Goal: Task Accomplishment & Management: Complete application form

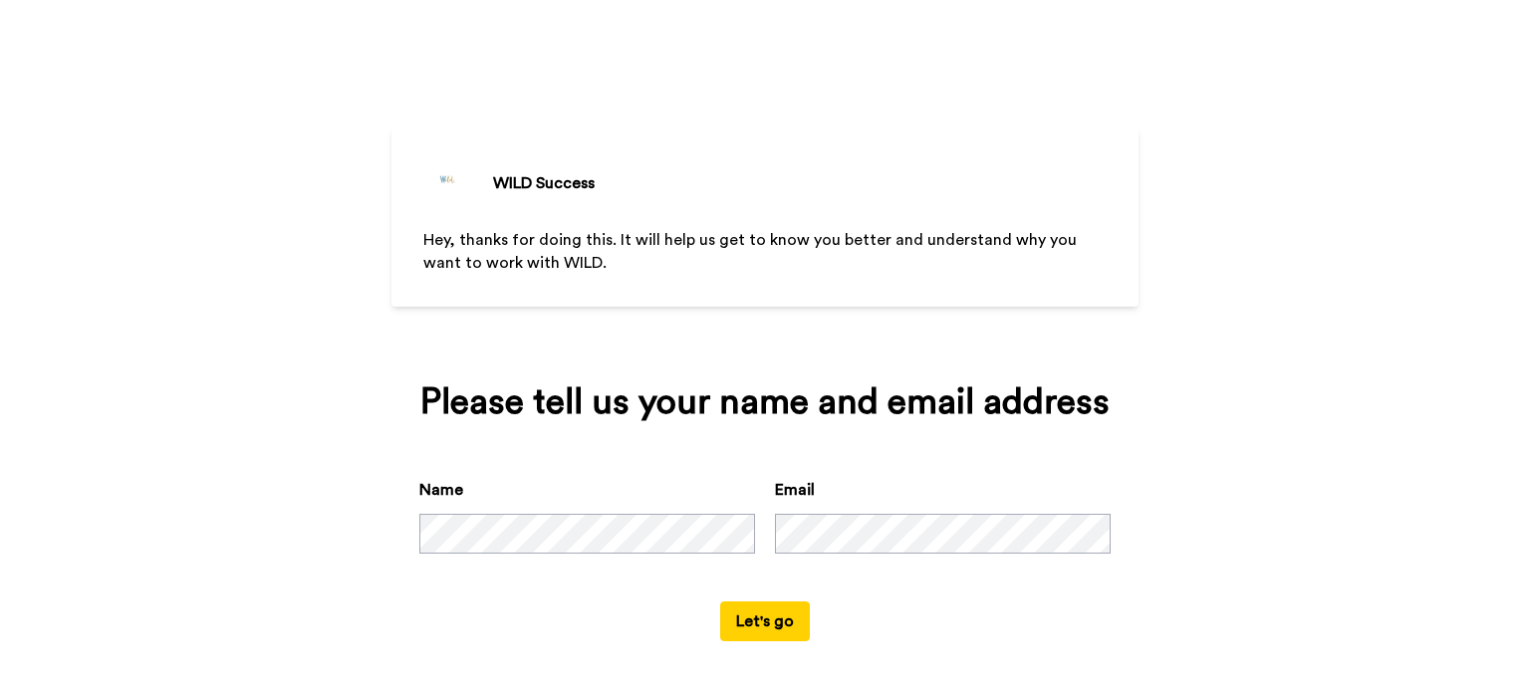
scroll to position [4, 0]
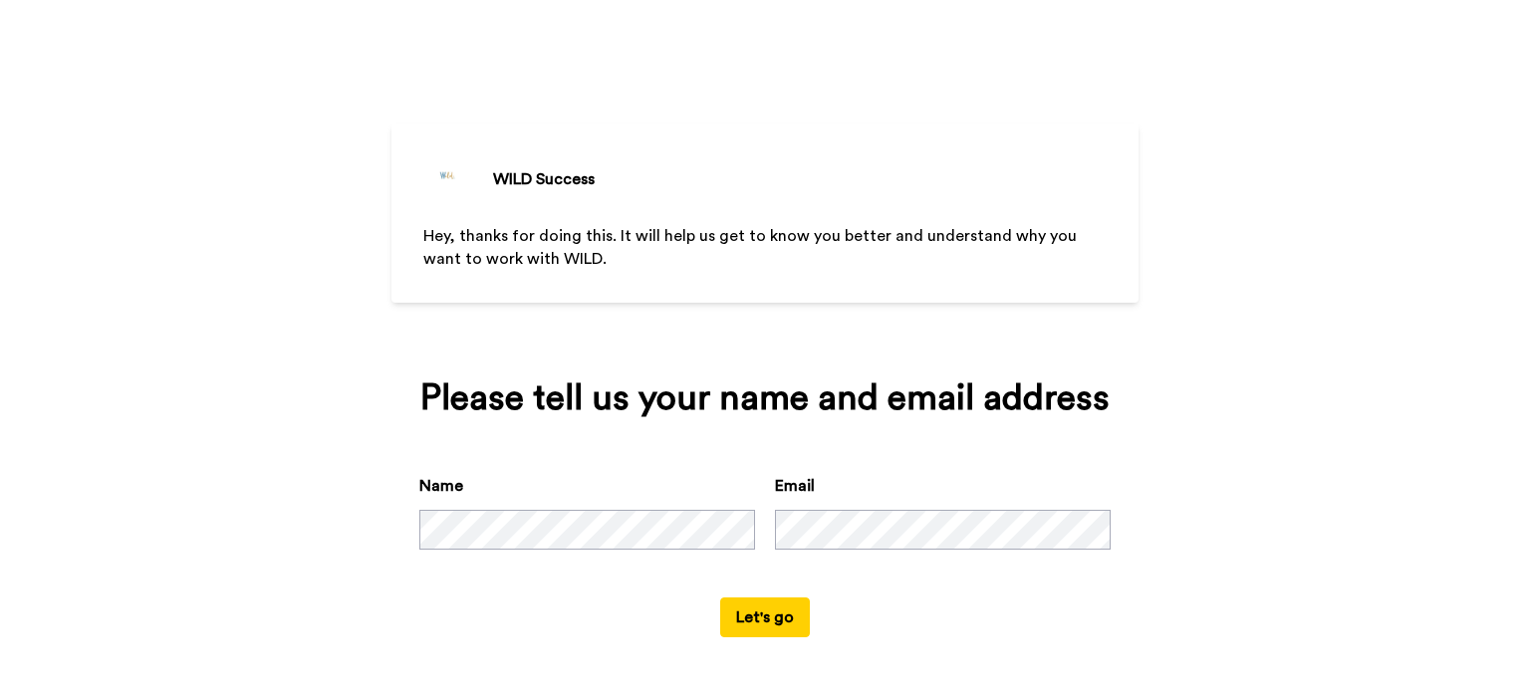
click at [651, 609] on form "Name Email Let's go" at bounding box center [764, 555] width 691 height 163
click at [727, 618] on button "Let's go" at bounding box center [765, 618] width 90 height 40
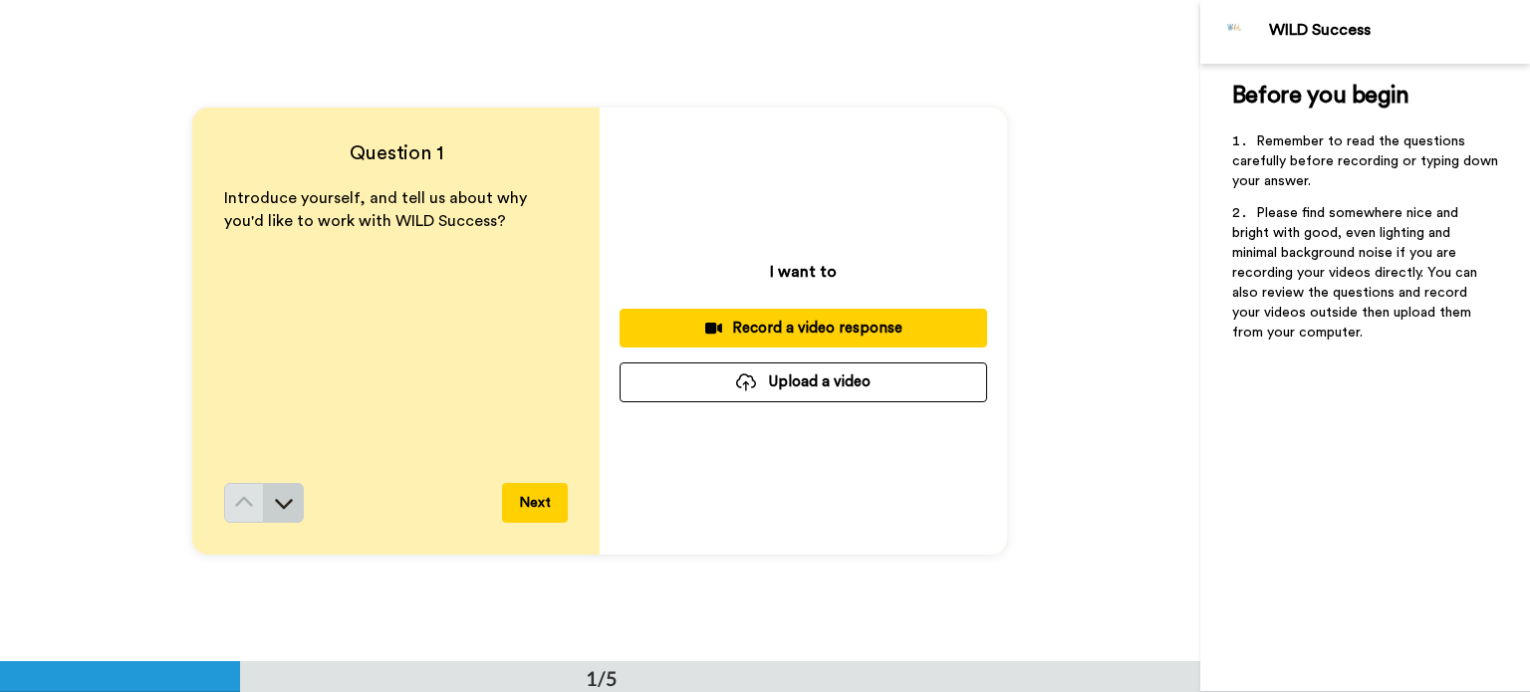
click at [285, 491] on button at bounding box center [284, 503] width 40 height 40
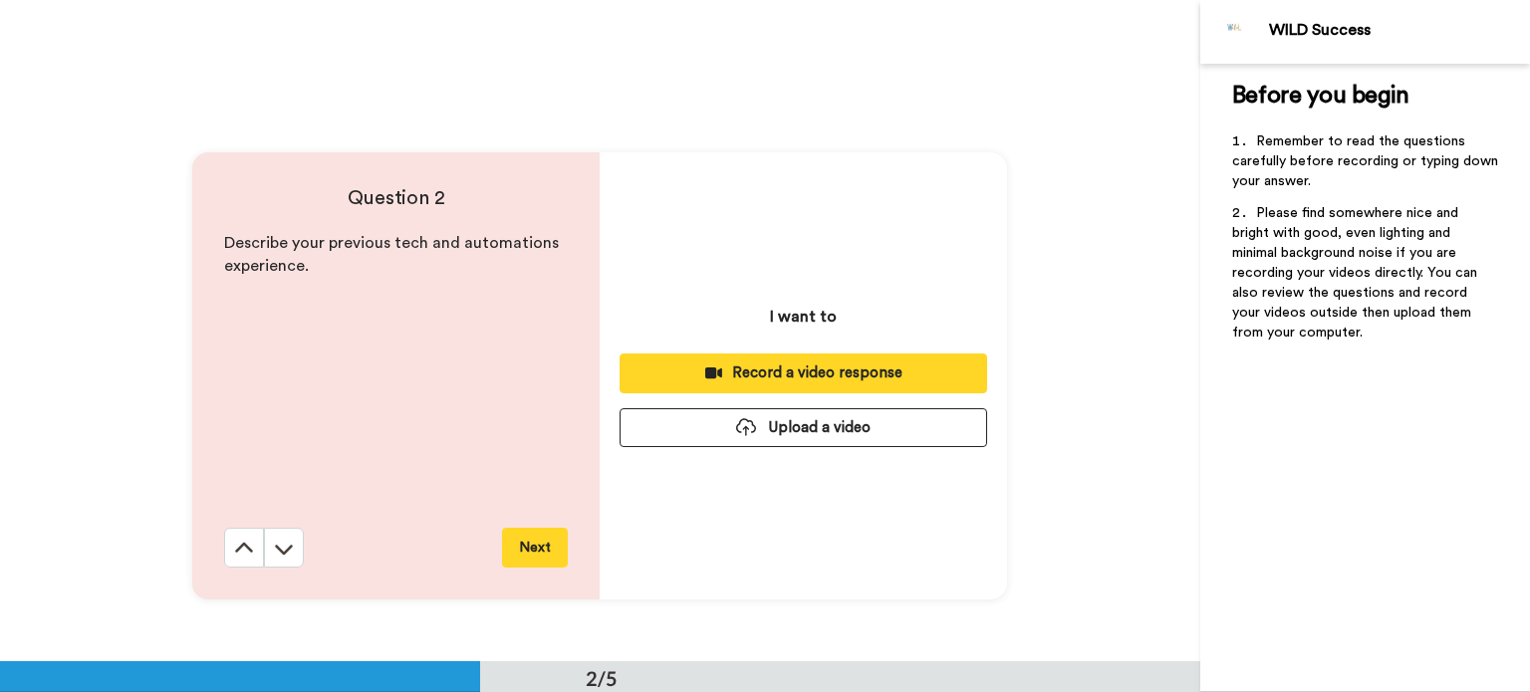
scroll to position [662, 0]
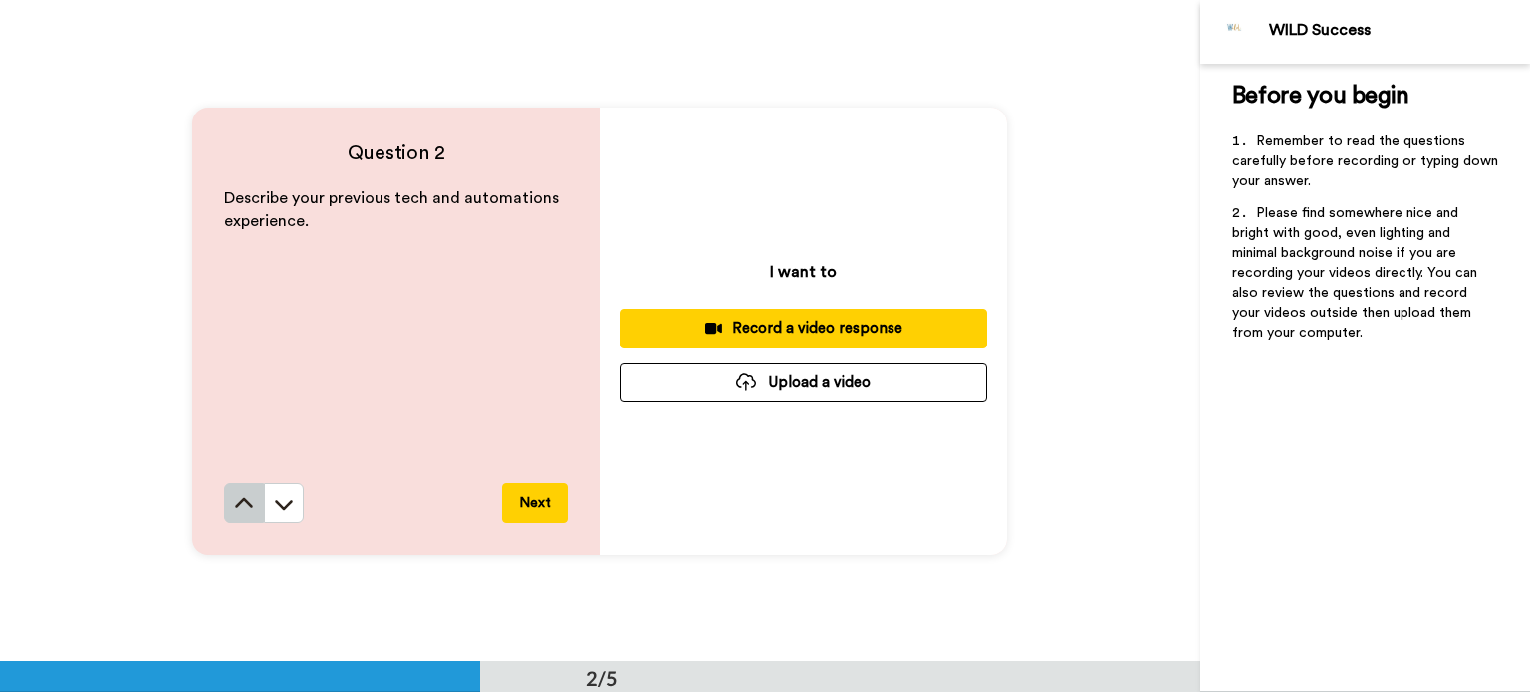
click at [242, 509] on icon at bounding box center [244, 504] width 20 height 20
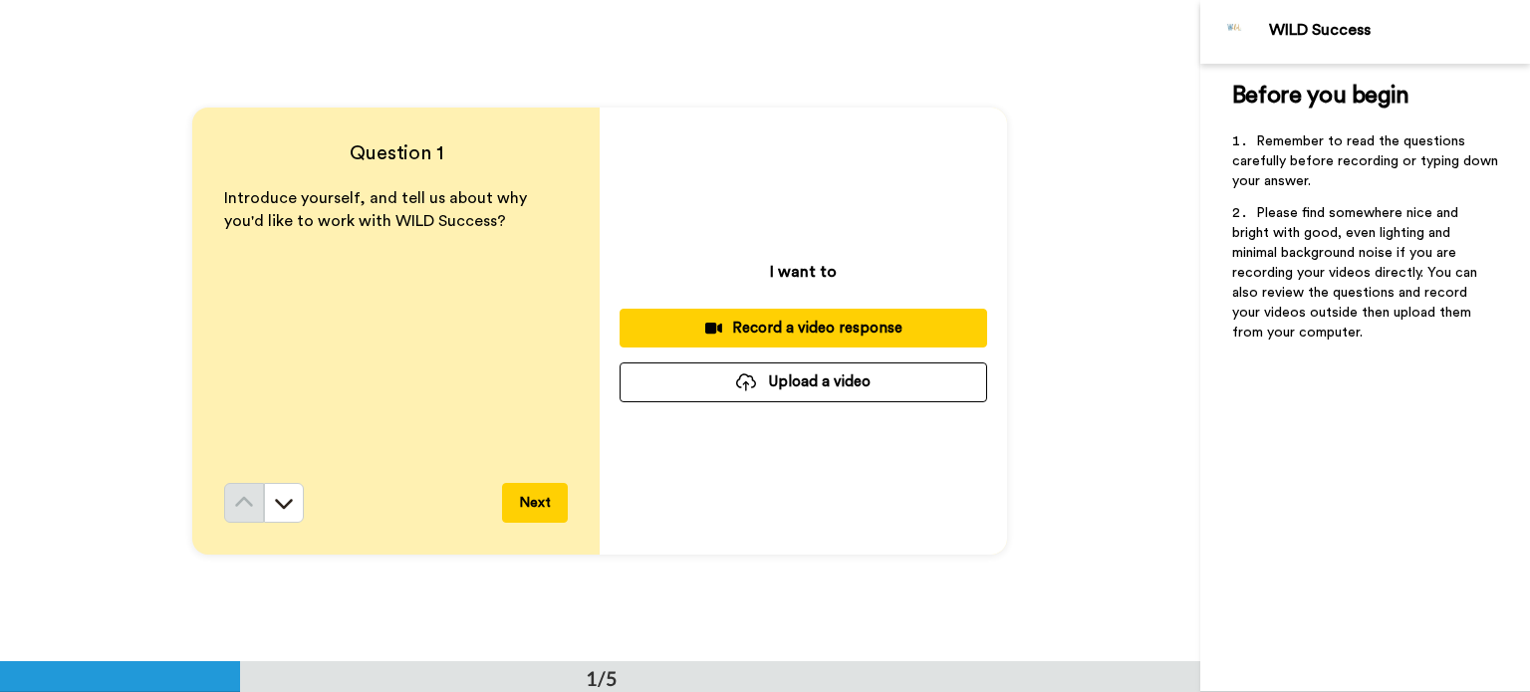
scroll to position [0, 0]
click at [797, 366] on button "Upload a video" at bounding box center [804, 382] width 368 height 39
click at [774, 322] on div "Record a video response" at bounding box center [804, 328] width 336 height 21
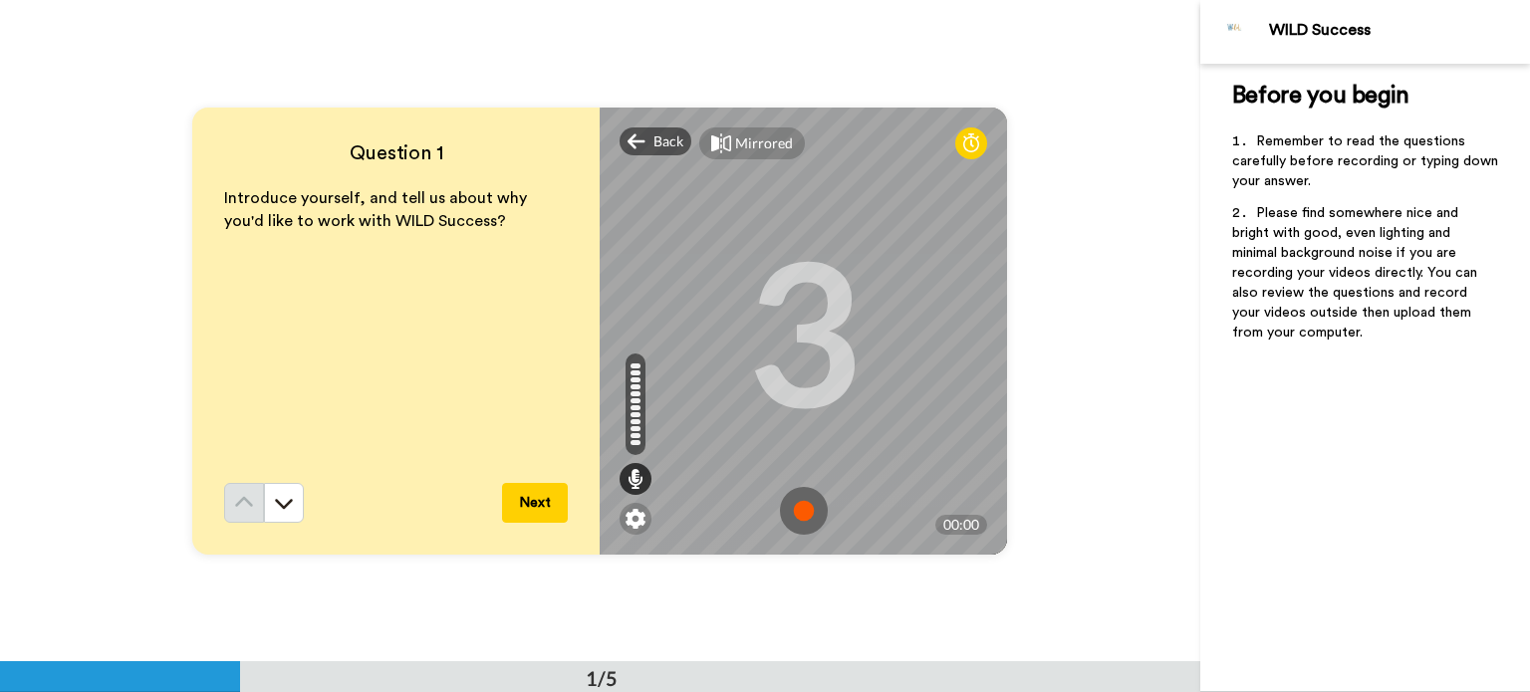
click at [795, 498] on img at bounding box center [804, 511] width 48 height 48
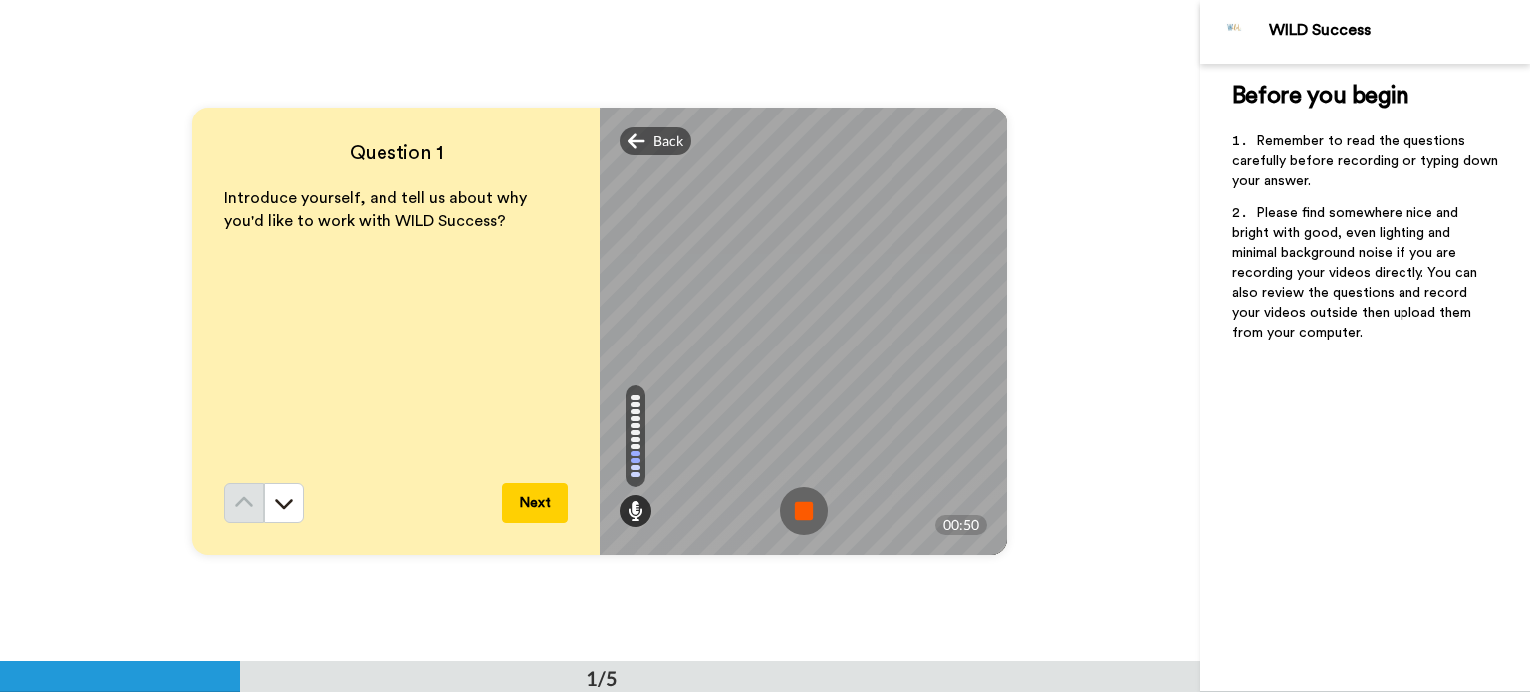
click at [791, 503] on img at bounding box center [804, 511] width 48 height 48
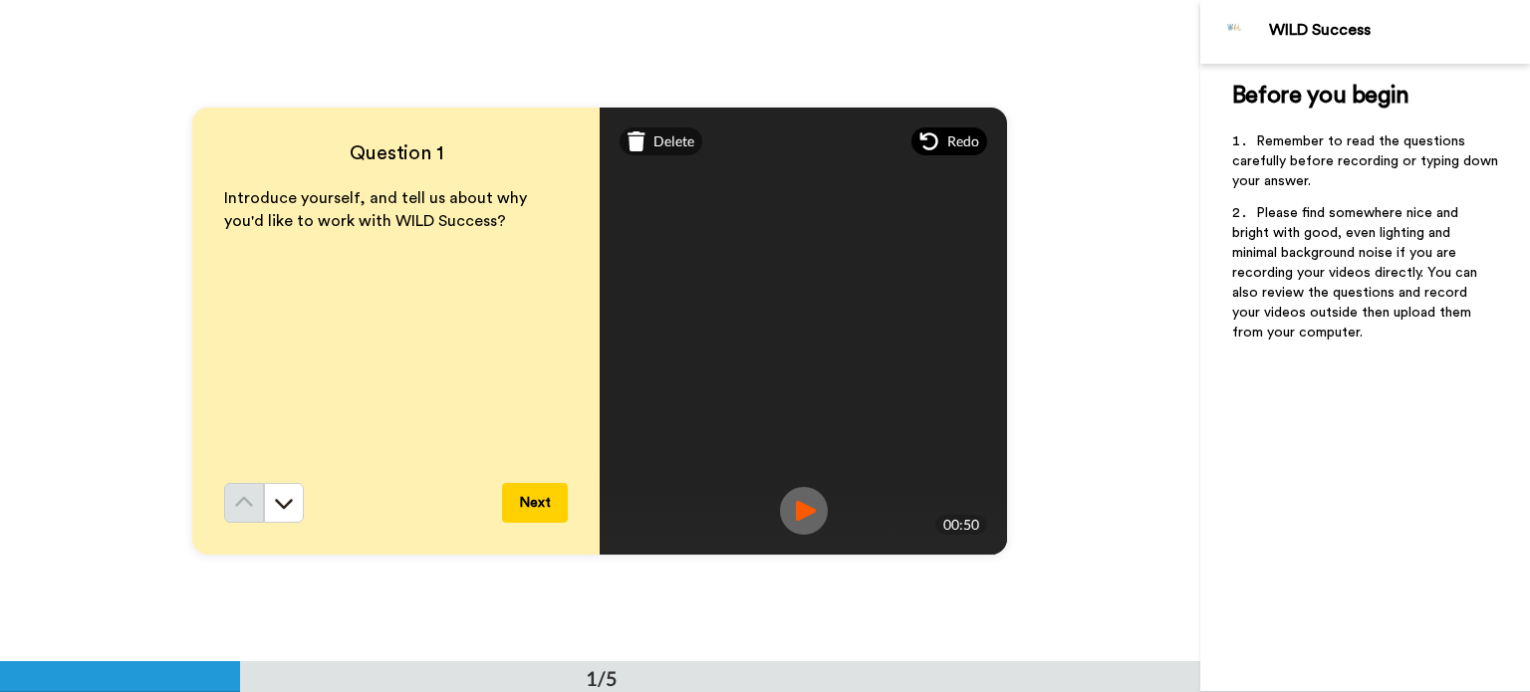
click at [956, 138] on span "Redo" at bounding box center [963, 142] width 32 height 20
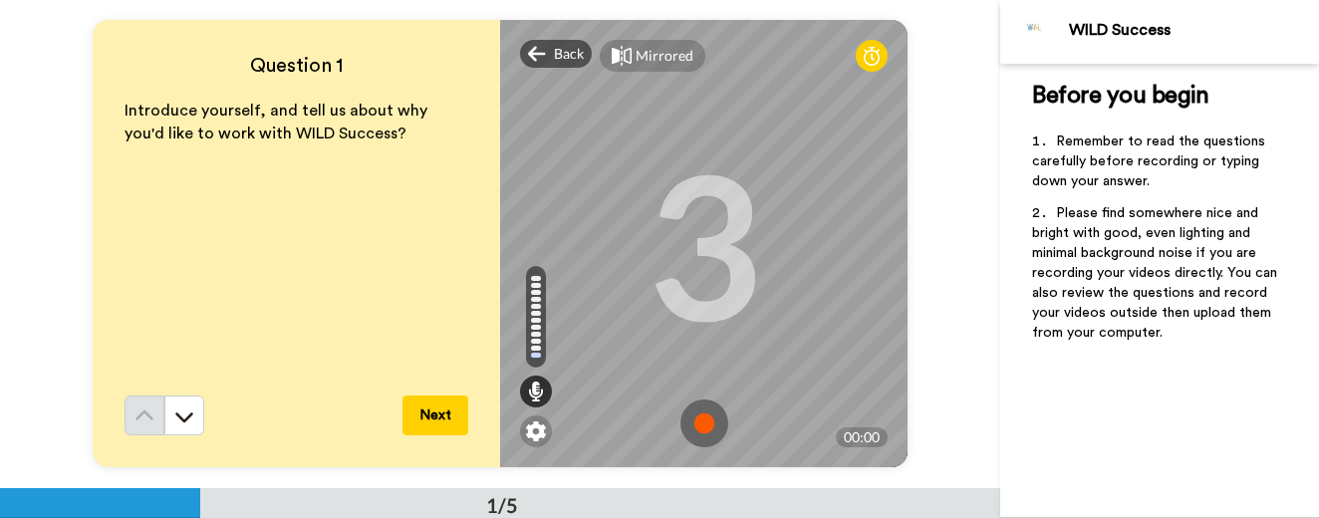
click at [701, 423] on img at bounding box center [704, 423] width 48 height 48
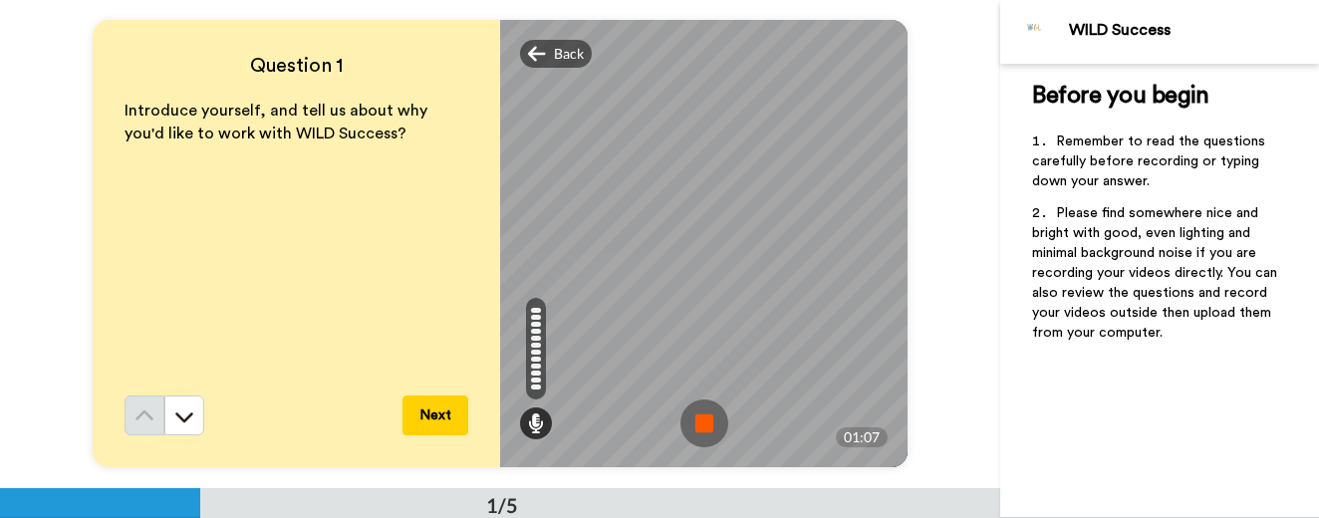
click at [697, 416] on img at bounding box center [704, 423] width 48 height 48
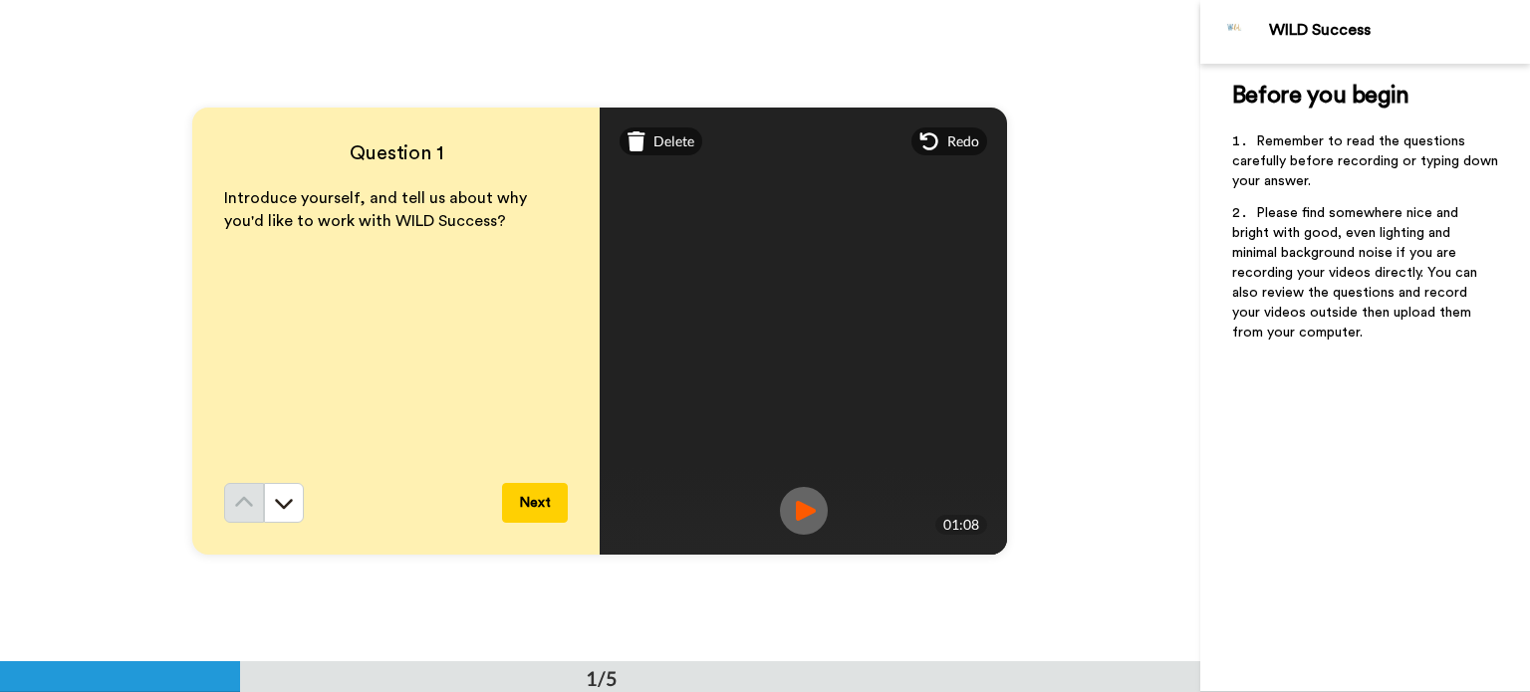
click at [806, 505] on img at bounding box center [804, 511] width 48 height 48
click at [538, 499] on button "Next" at bounding box center [535, 503] width 66 height 40
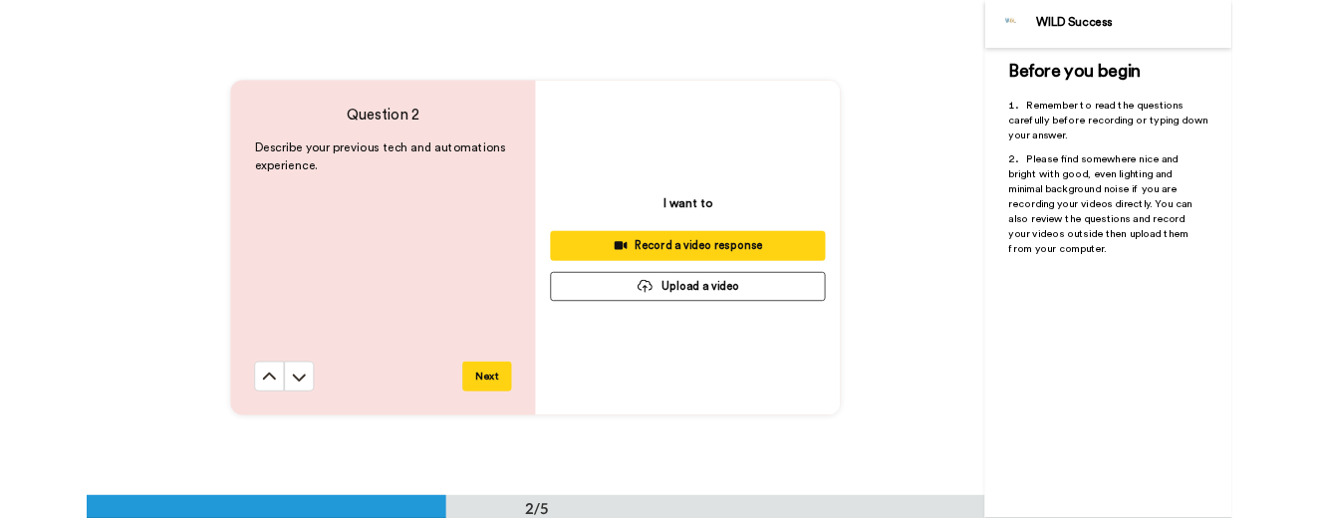
scroll to position [662, 0]
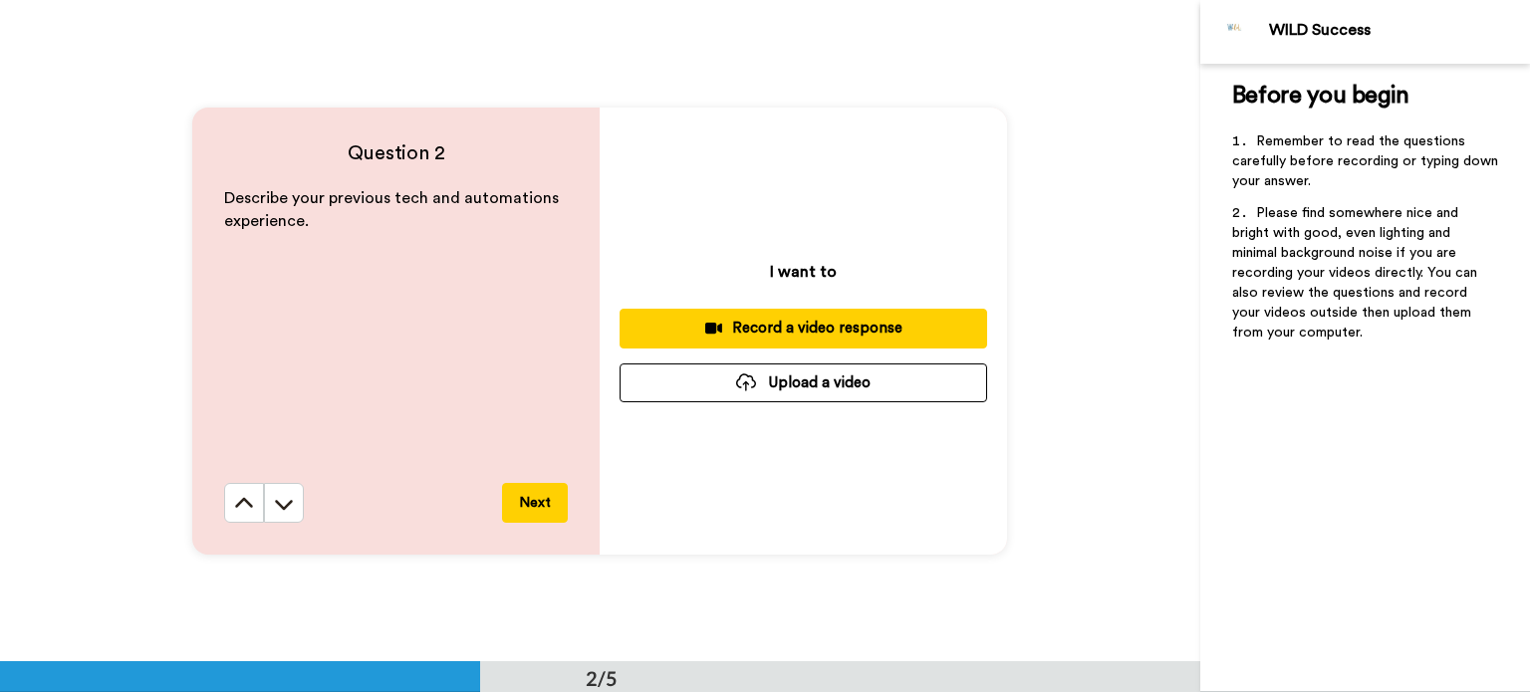
click at [773, 324] on div "Record a video response" at bounding box center [804, 328] width 336 height 21
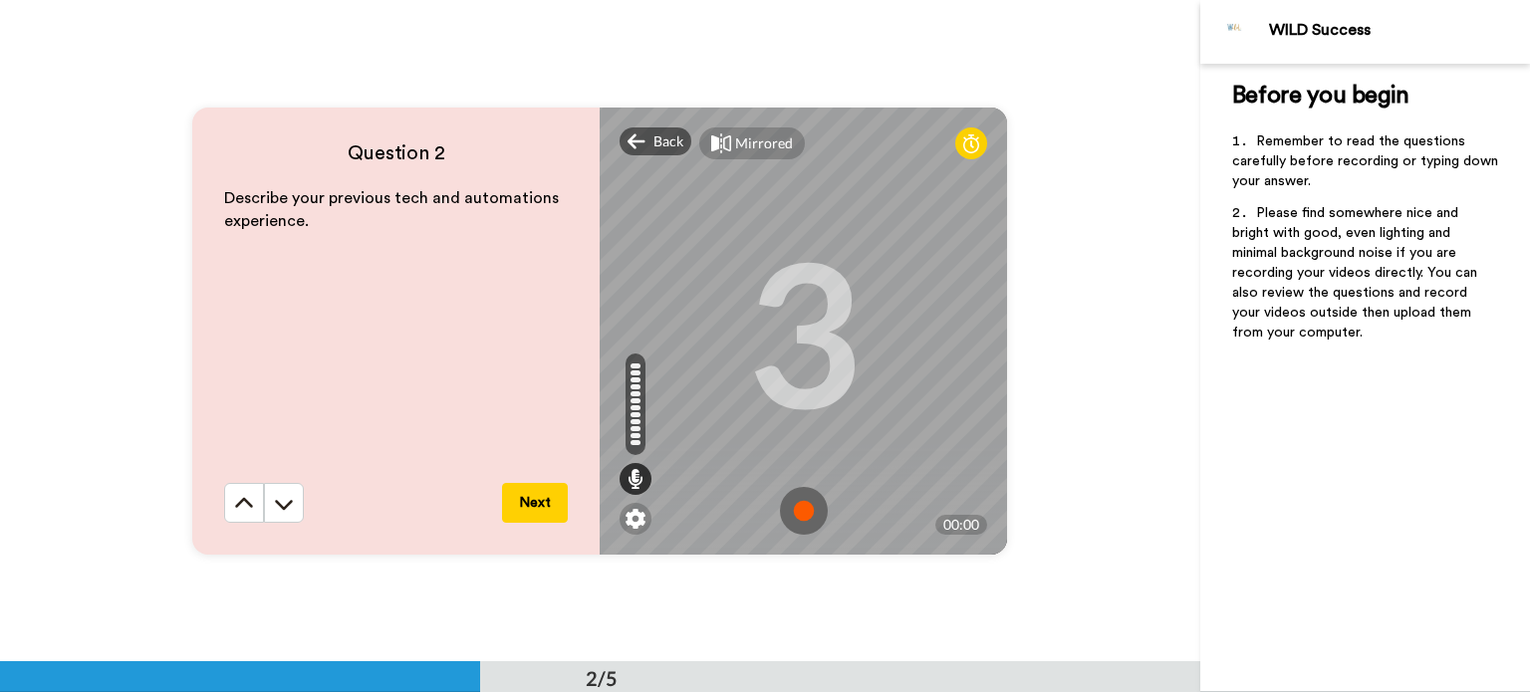
click at [773, 324] on div "3" at bounding box center [804, 331] width 116 height 149
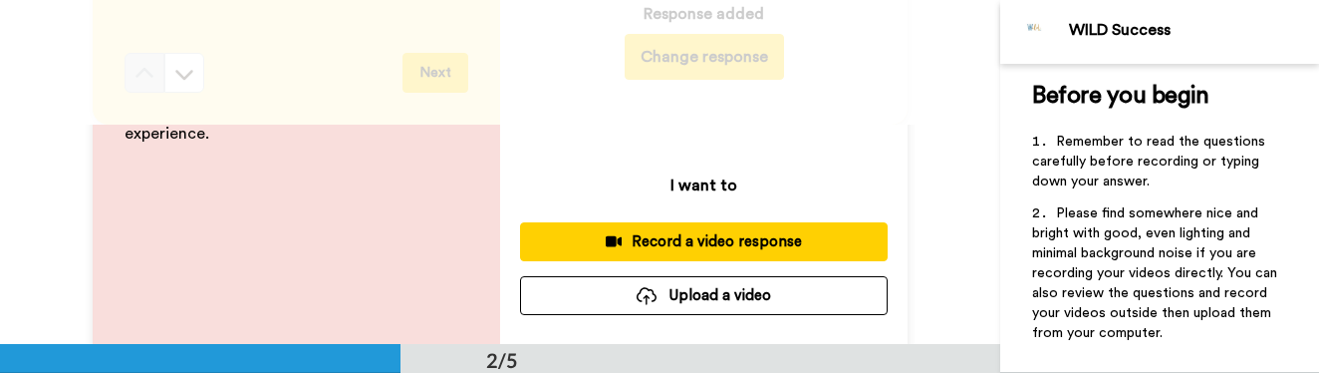
scroll to position [104, 0]
click at [808, 242] on div "Record a video response" at bounding box center [704, 241] width 336 height 21
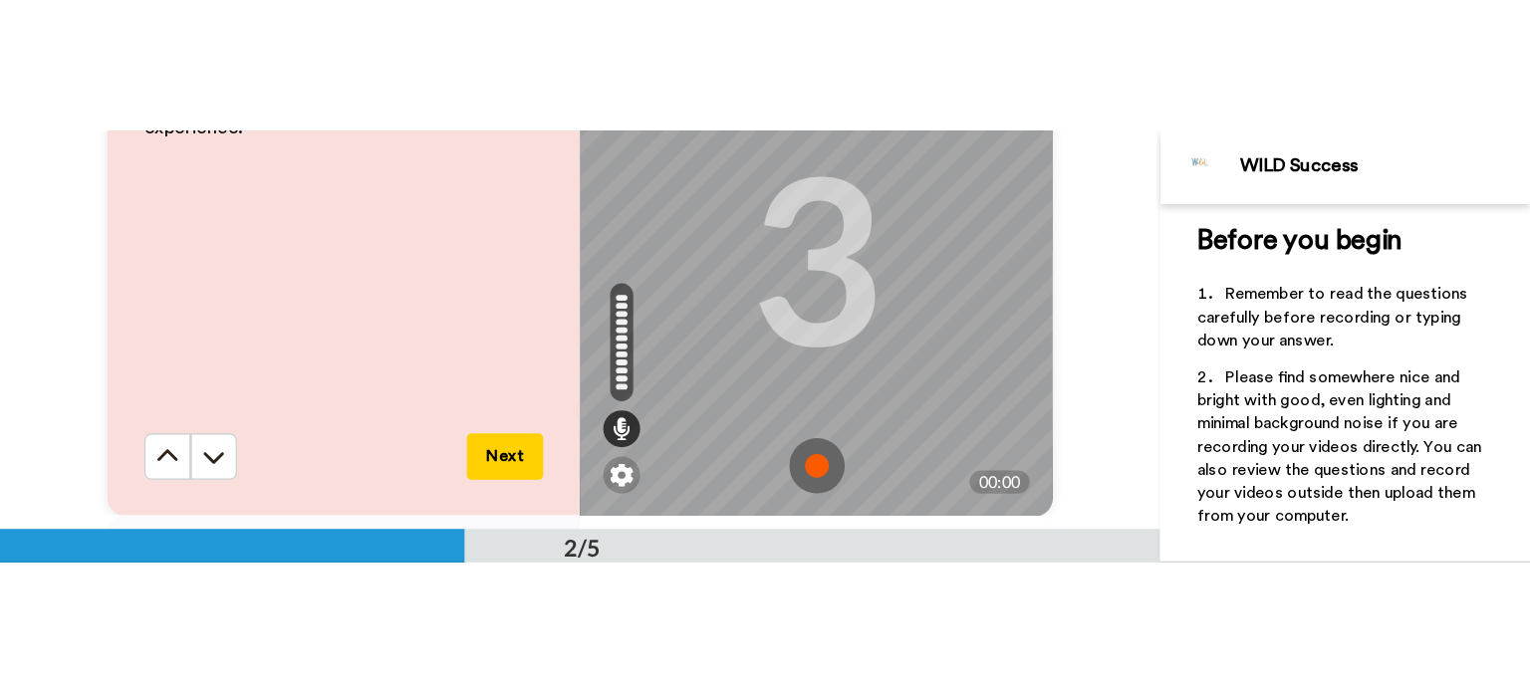
scroll to position [354, 0]
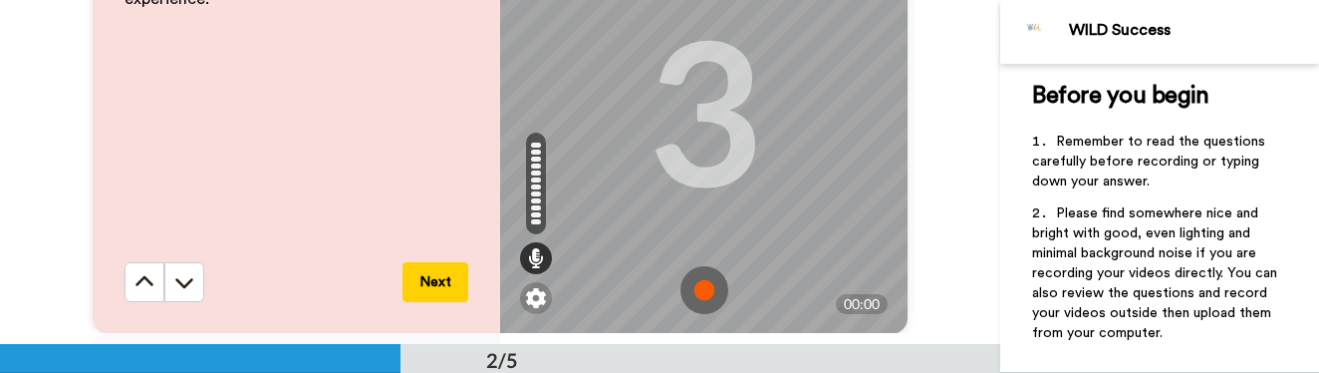
click at [685, 281] on img at bounding box center [704, 290] width 48 height 48
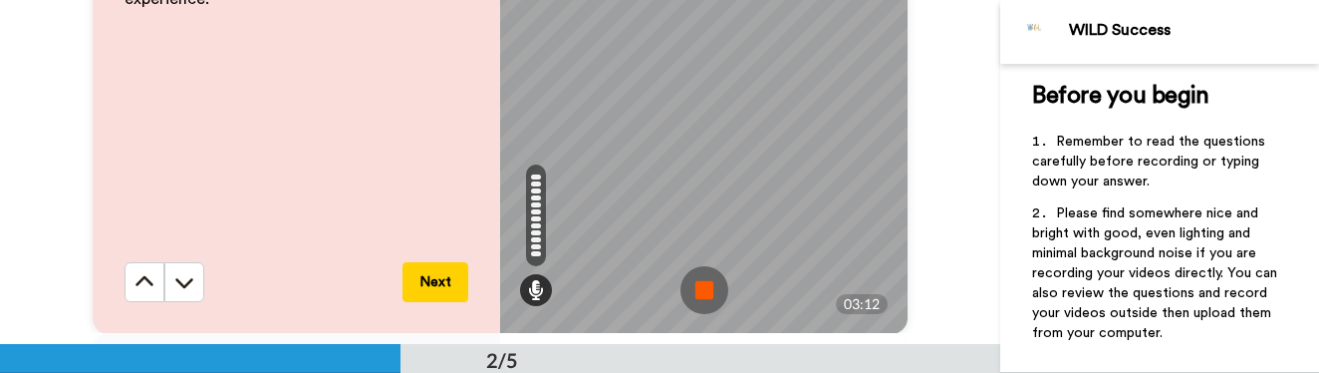
click at [686, 283] on img at bounding box center [704, 290] width 48 height 48
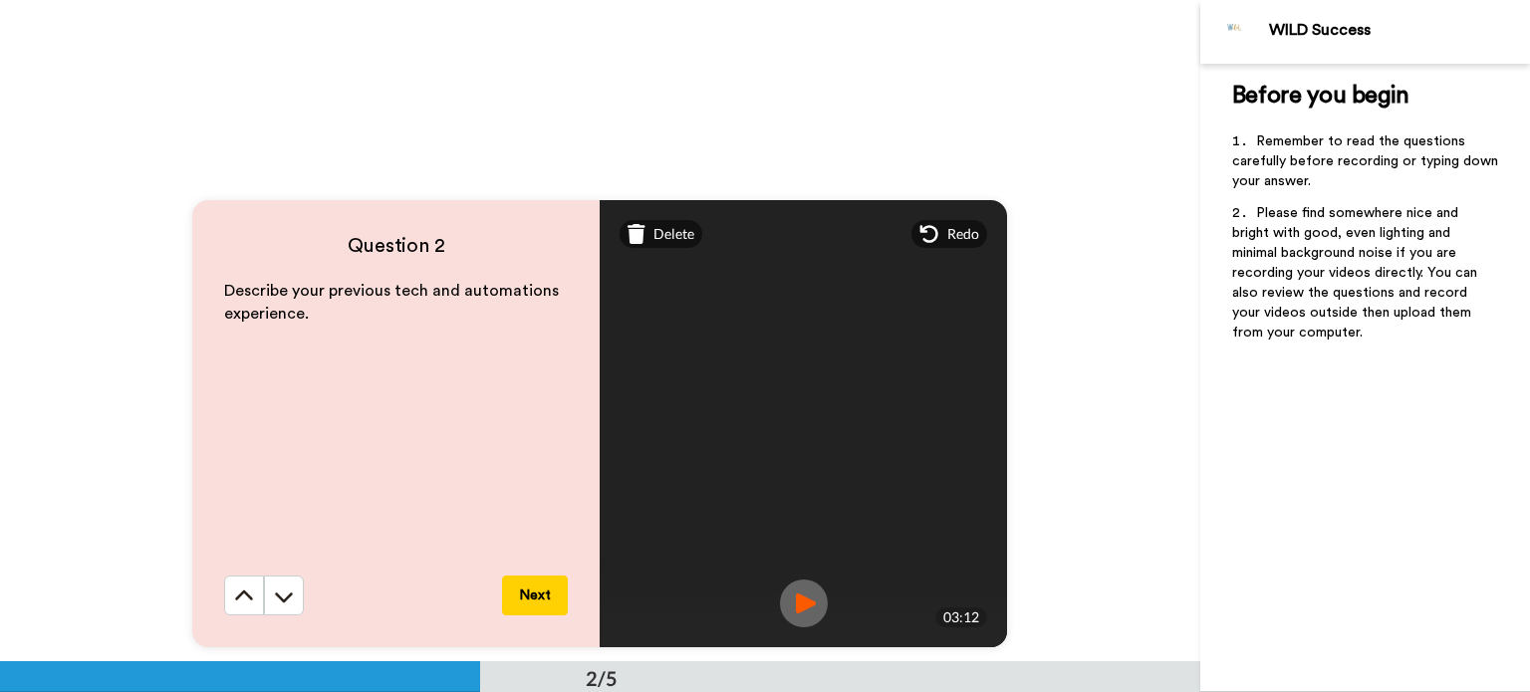
scroll to position [733, 0]
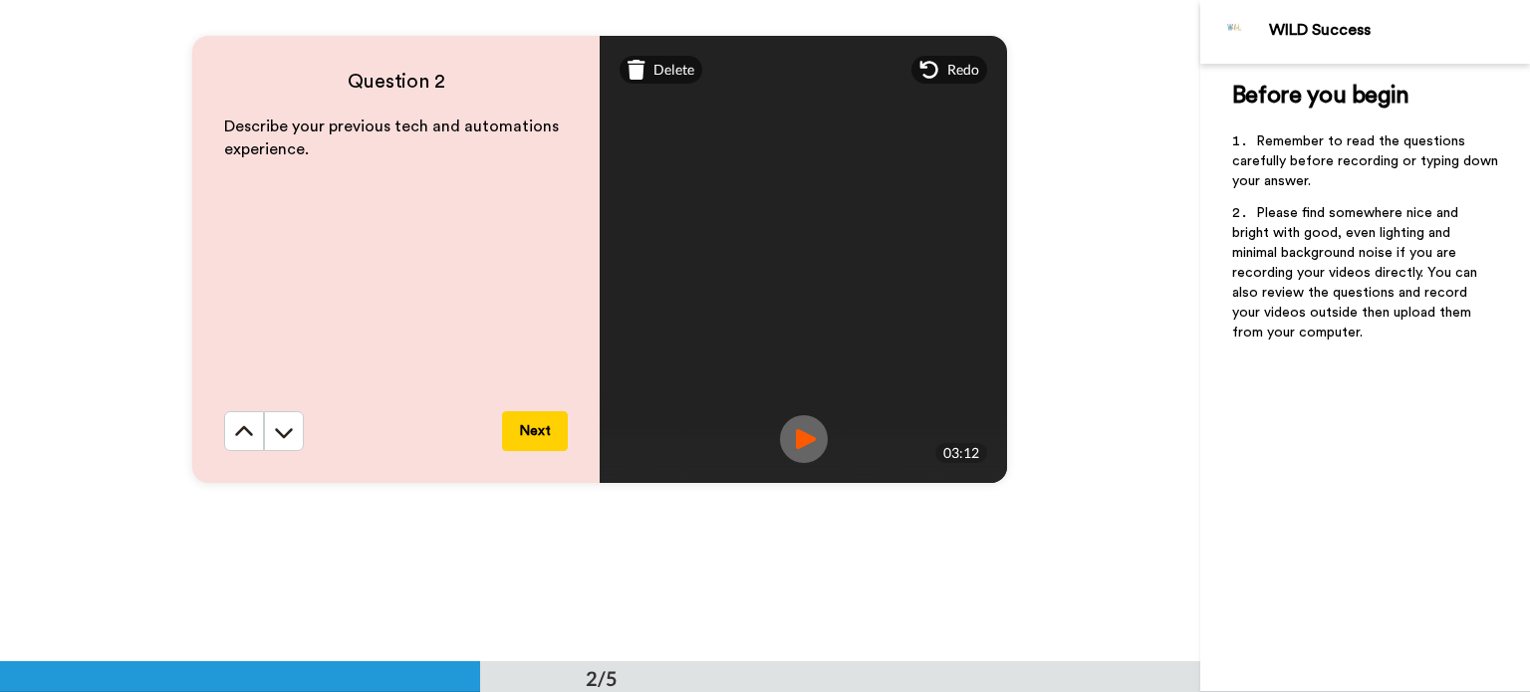
click at [526, 433] on button "Next" at bounding box center [535, 431] width 66 height 40
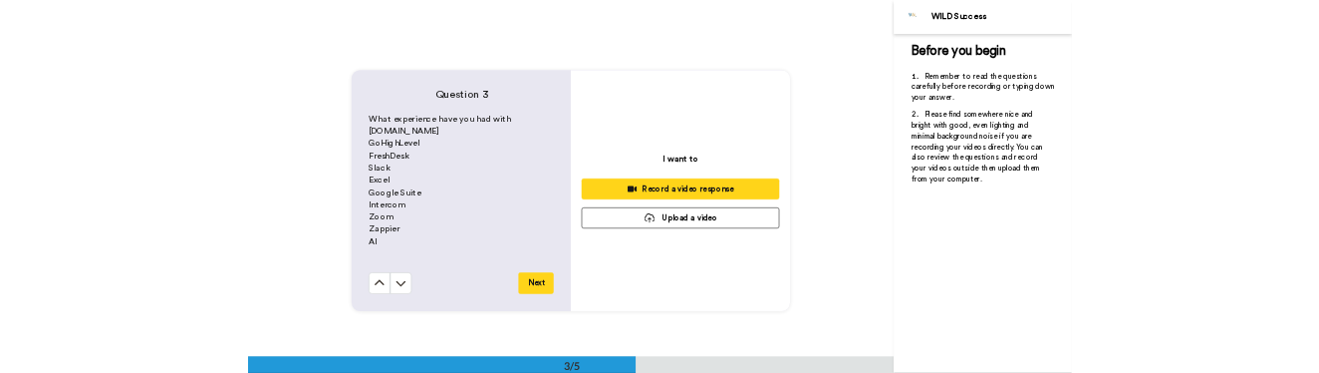
scroll to position [1325, 0]
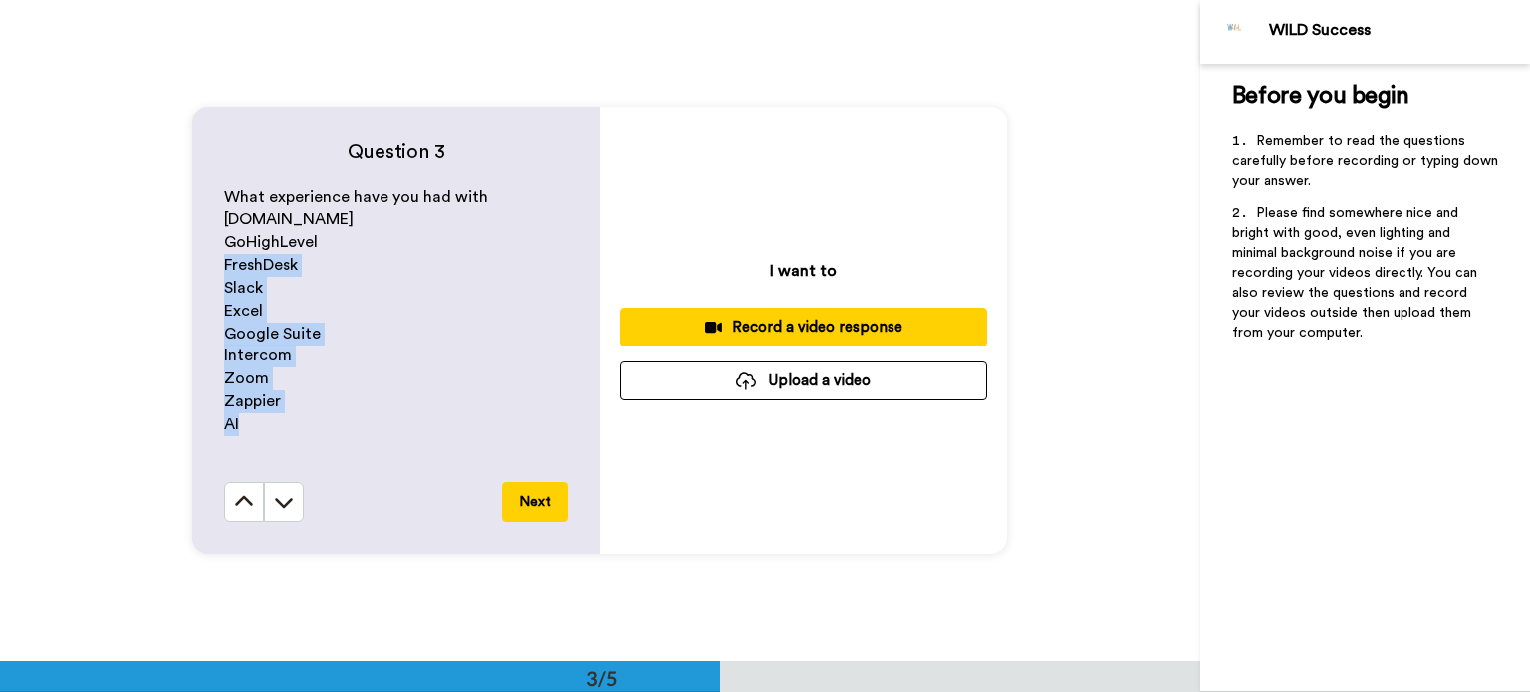
drag, startPoint x: 220, startPoint y: 263, endPoint x: 295, endPoint y: 424, distance: 177.8
click at [295, 424] on div "What experience have you had with [DOMAIN_NAME] GoHighLevel FreshDesk Slack Exc…" at bounding box center [396, 334] width 344 height 296
copy div "FreshDesk Slack Excel Google Suite Intercom Zoom Zappier AI"
click at [299, 421] on p "AI" at bounding box center [396, 424] width 344 height 23
click at [1065, 379] on div "Question 3 What experience have you had with [DOMAIN_NAME] GoHighLevel FreshDes…" at bounding box center [600, 330] width 1200 height 662
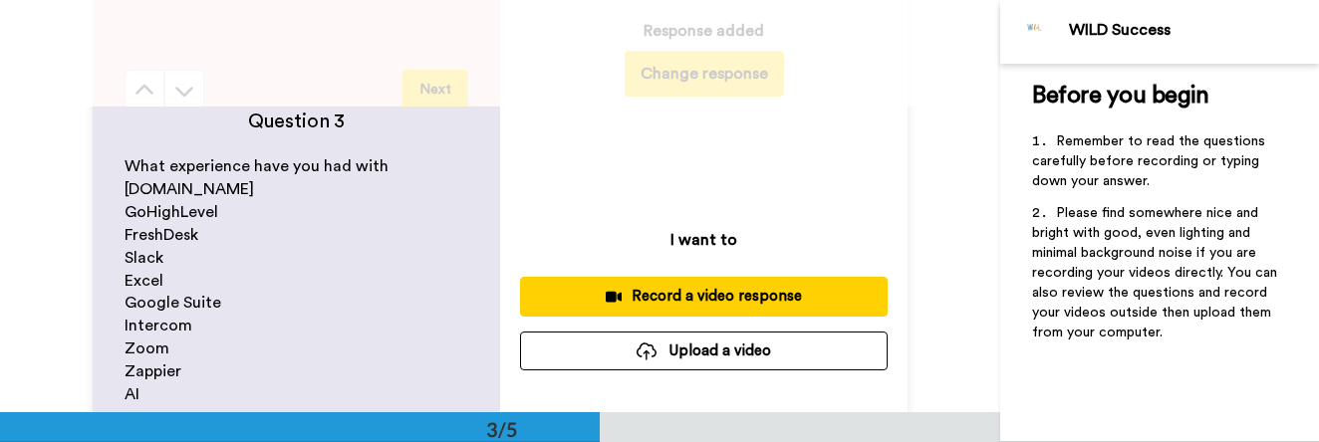
scroll to position [32, 0]
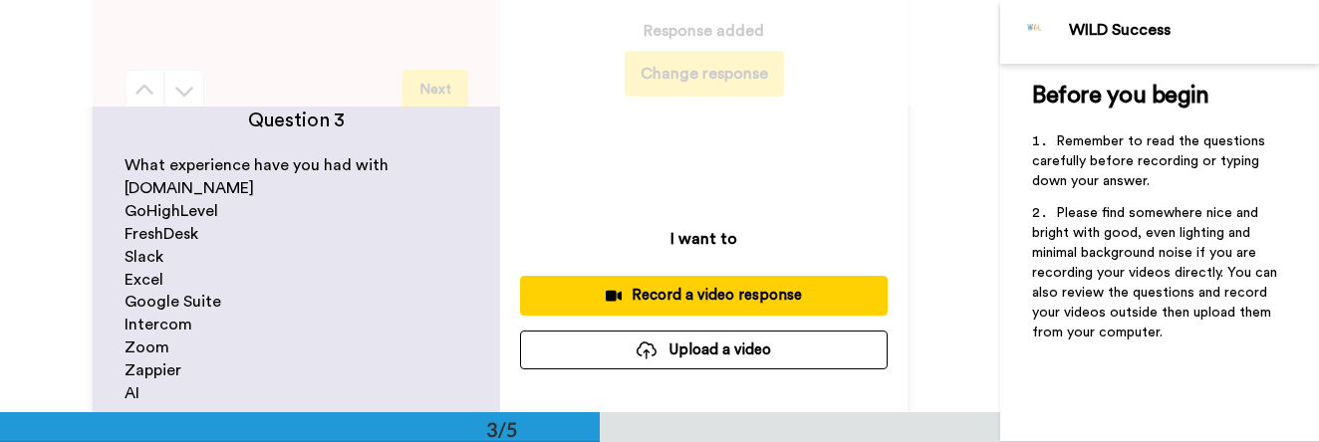
click at [730, 294] on div "Record a video response" at bounding box center [704, 295] width 336 height 21
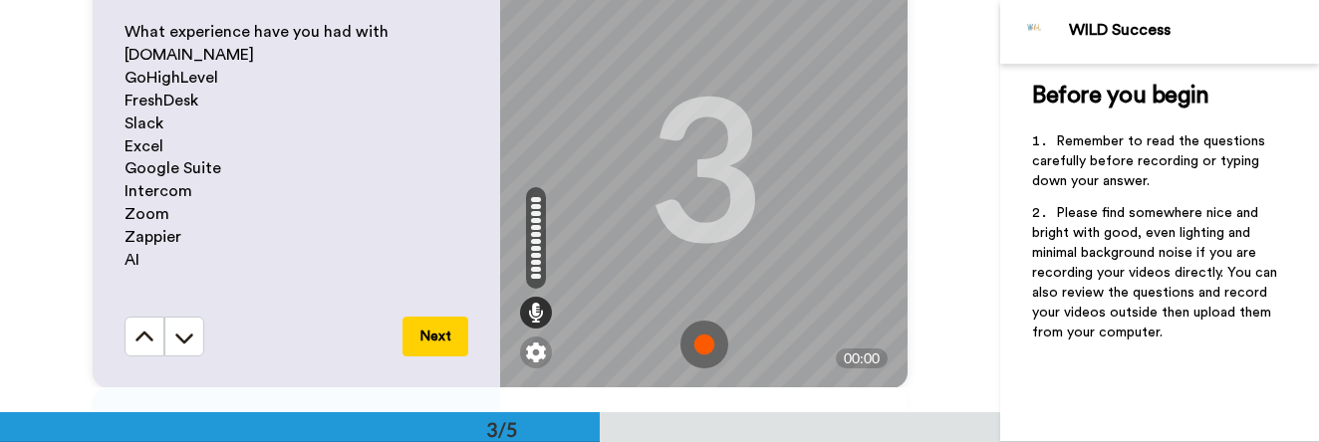
scroll to position [846, 0]
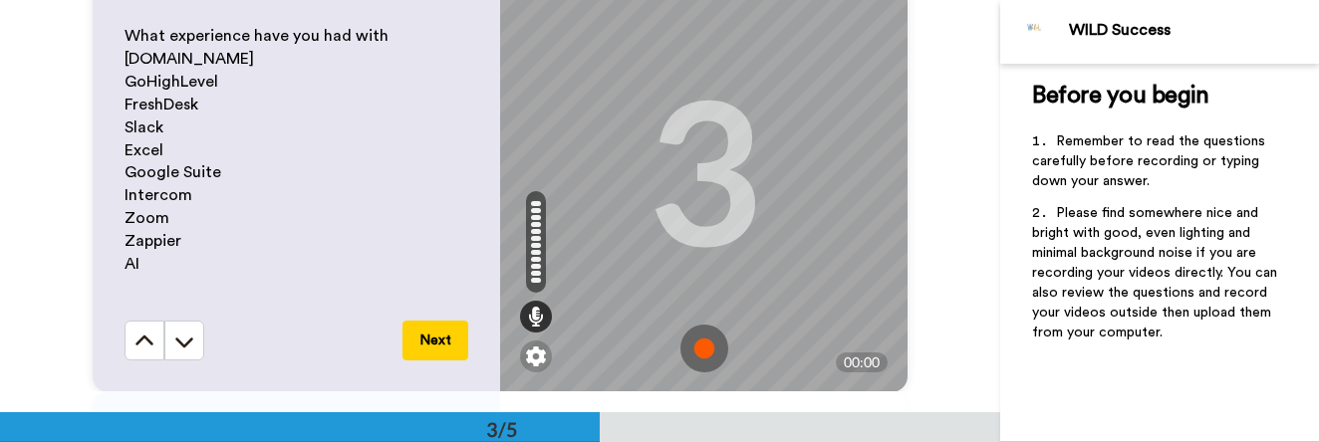
click at [697, 348] on img at bounding box center [704, 349] width 48 height 48
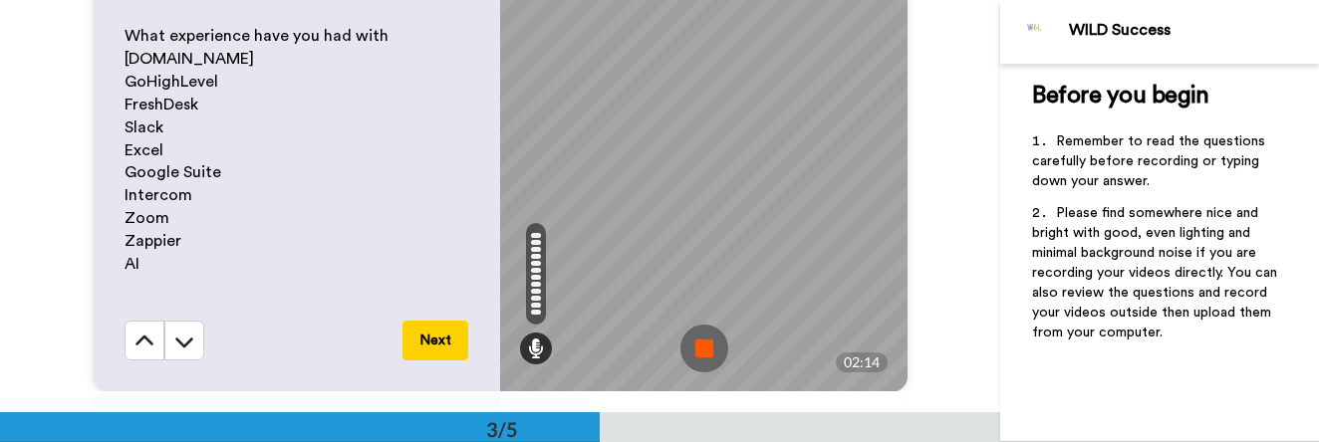
click at [697, 348] on img at bounding box center [704, 349] width 48 height 48
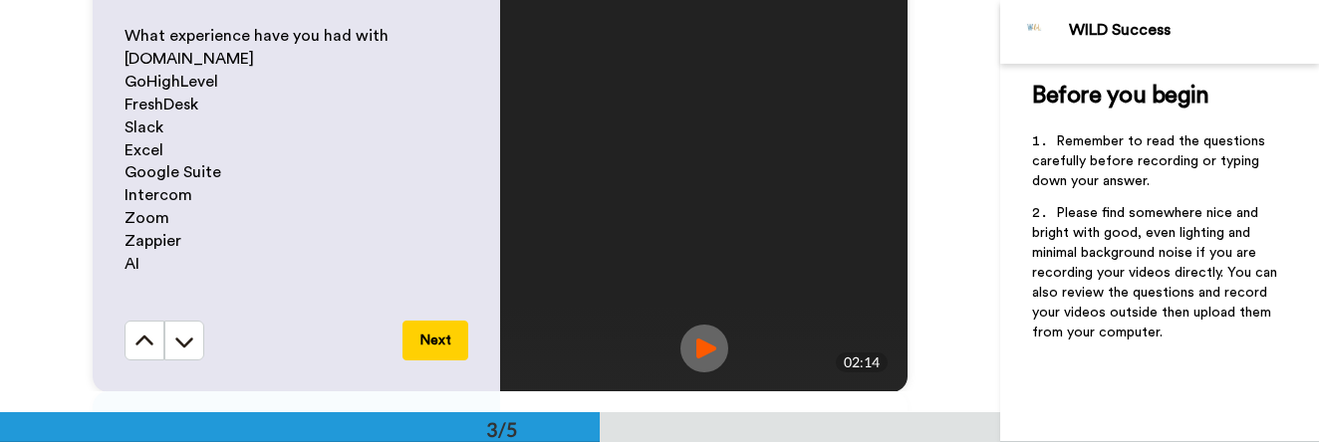
click at [429, 350] on button "Next" at bounding box center [435, 341] width 66 height 40
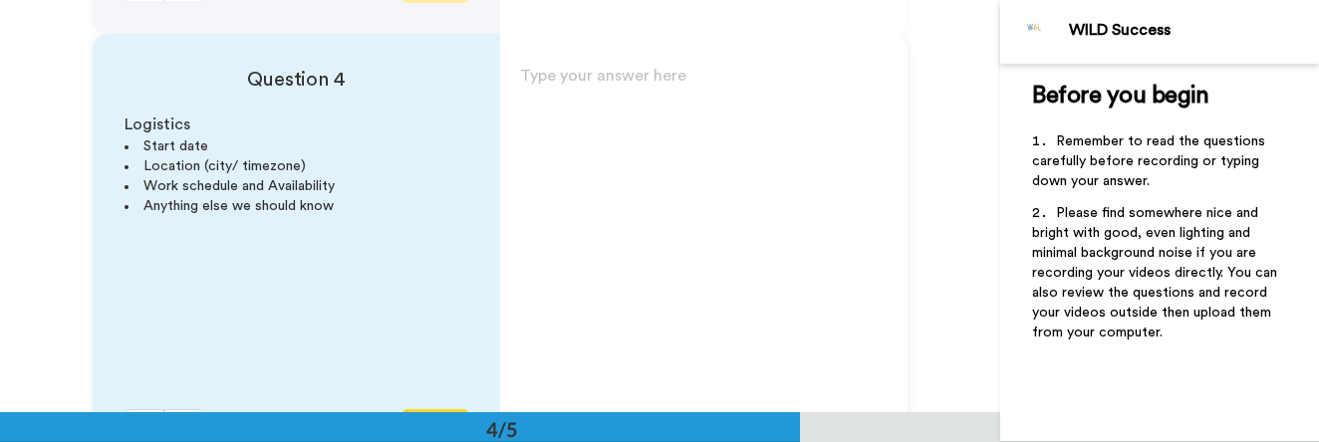
scroll to position [1238, 0]
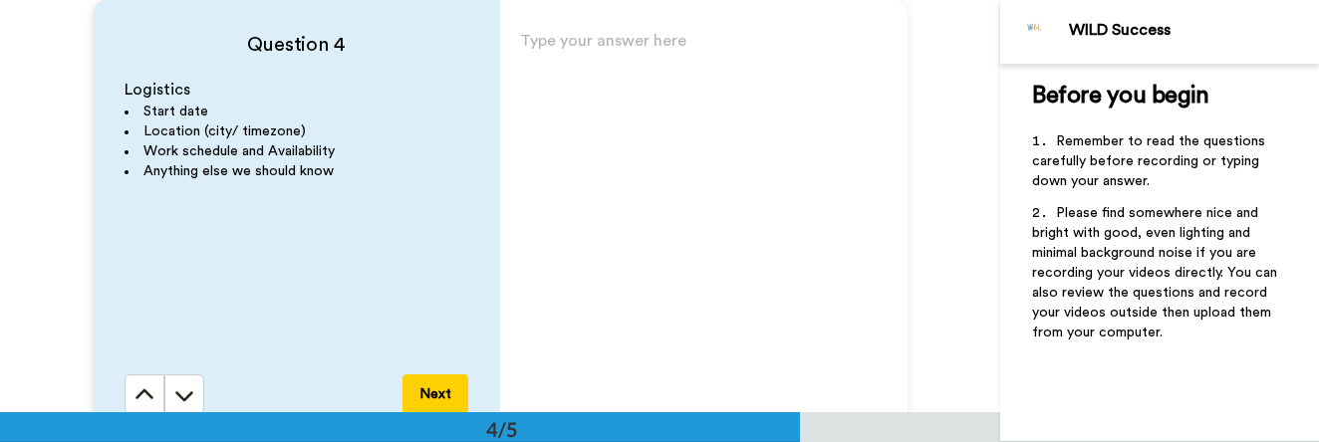
click at [432, 244] on div "Logistics Start date Location (city/ timezone) Work schedule and Availability A…" at bounding box center [297, 227] width 344 height 296
click at [430, 395] on button "Next" at bounding box center [435, 395] width 66 height 40
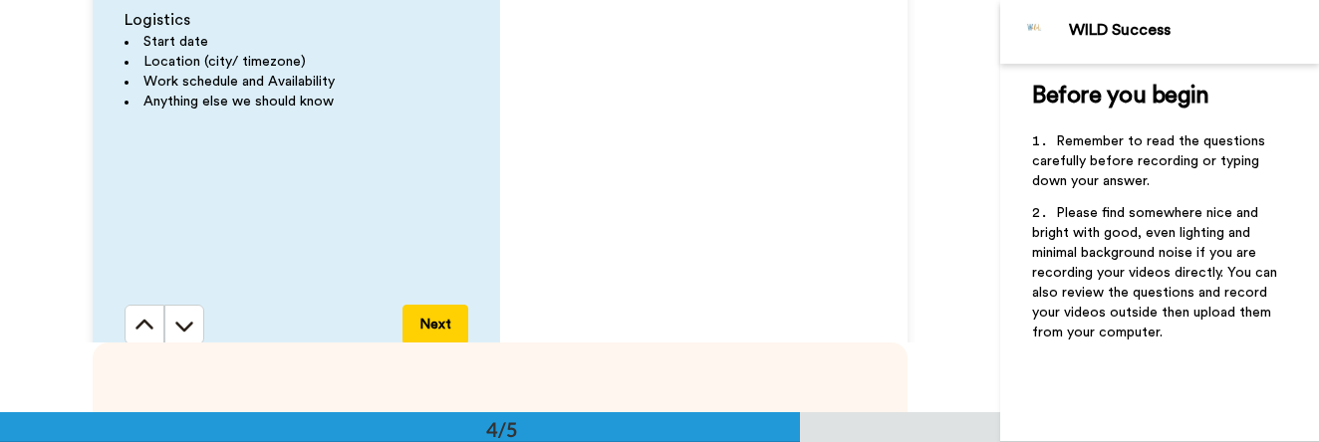
scroll to position [1125, 0]
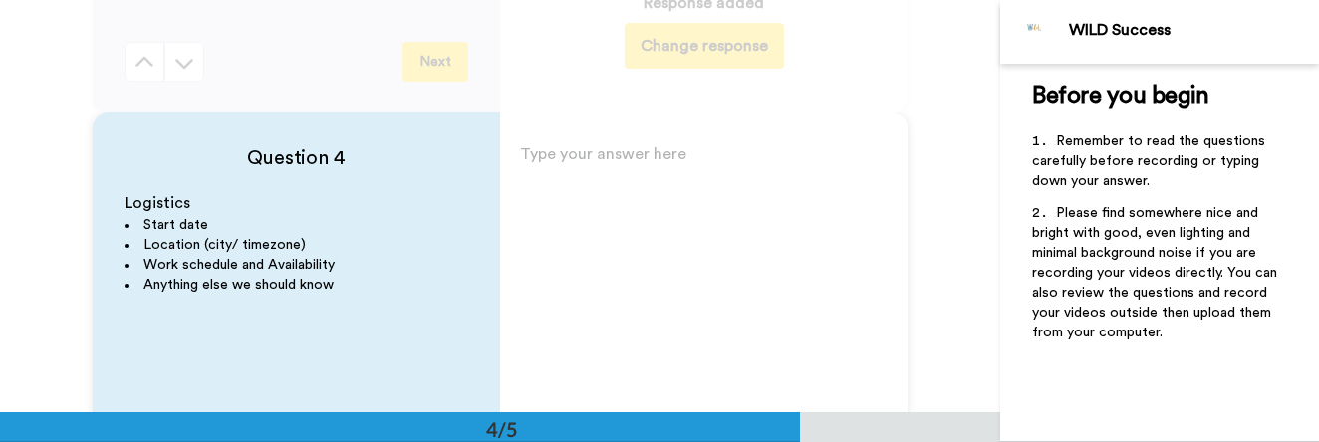
click at [571, 217] on div "Type your answer here ﻿" at bounding box center [703, 334] width 407 height 388
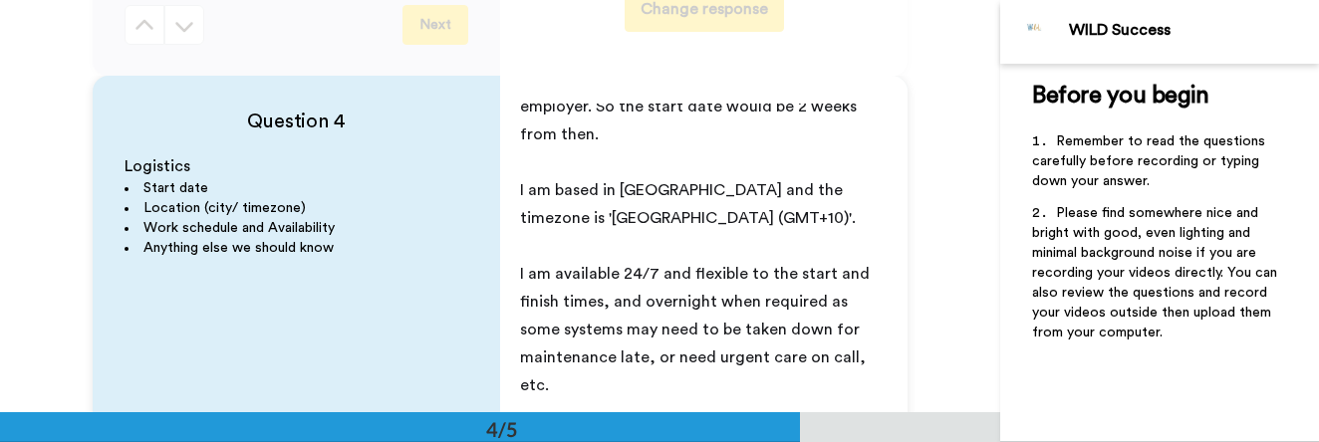
scroll to position [34, 0]
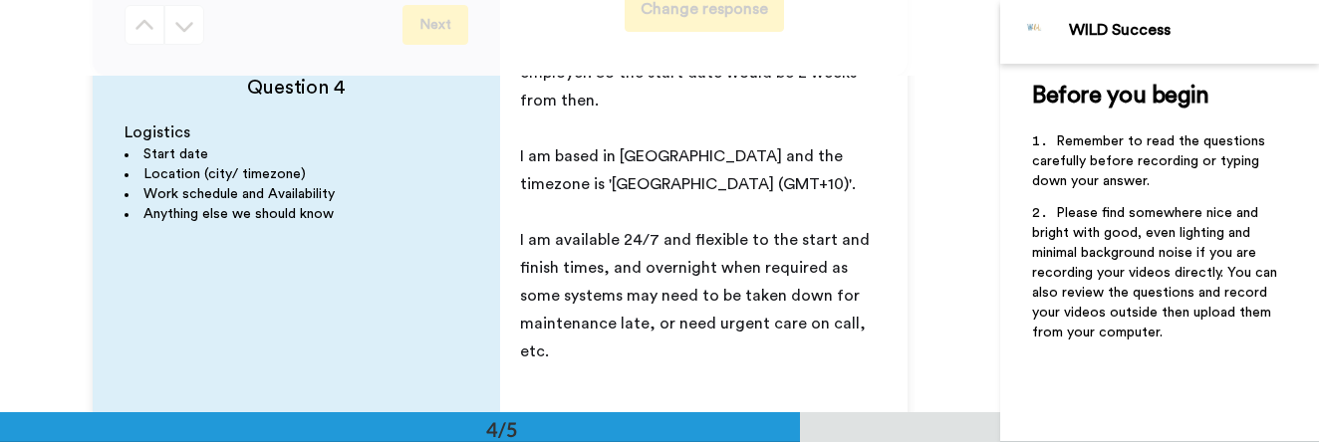
click at [714, 322] on span "I am available 24/7 and flexible to the start and finish times, and overnight w…" at bounding box center [697, 296] width 354 height 128
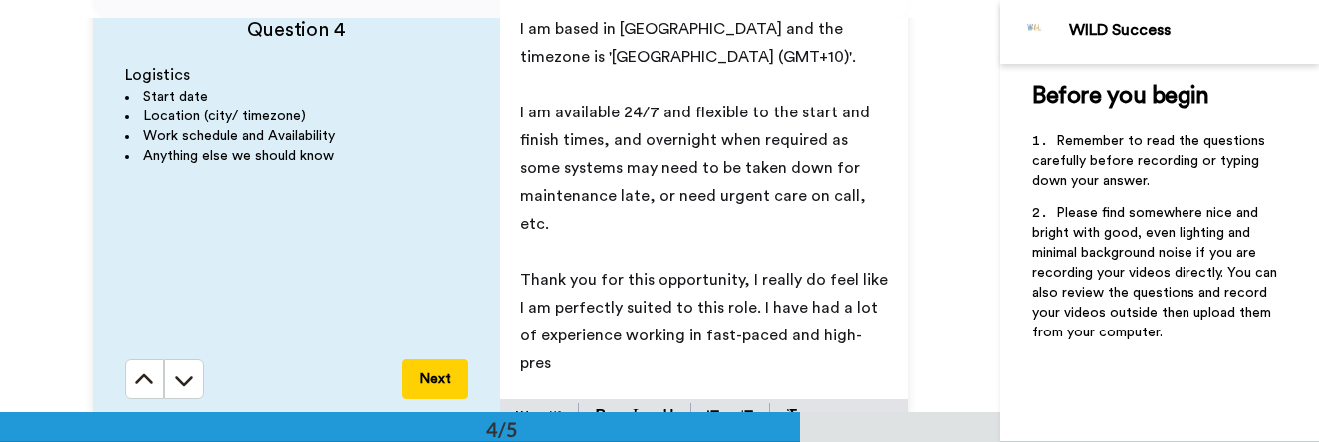
scroll to position [1205, 0]
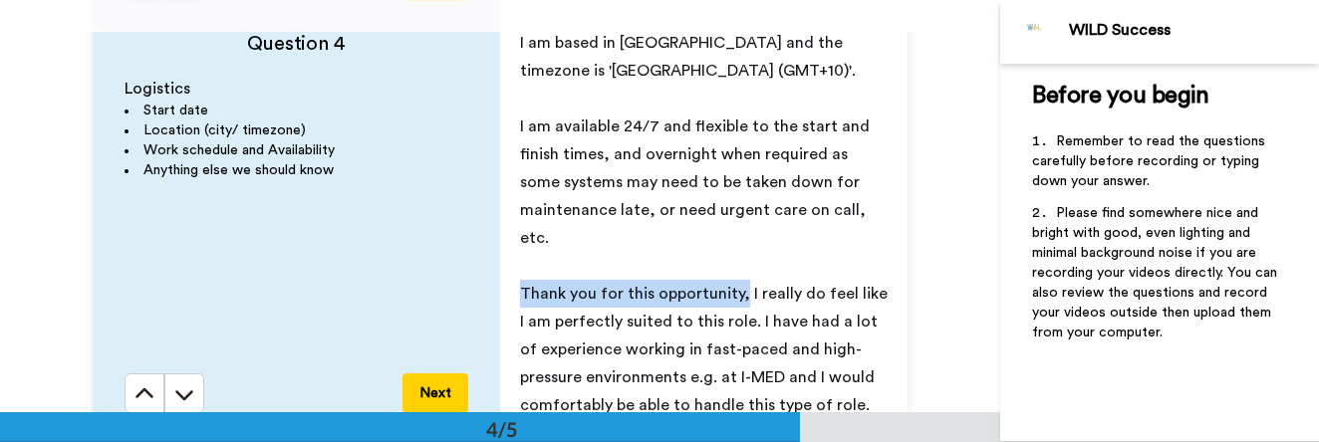
drag, startPoint x: 725, startPoint y: 290, endPoint x: 490, endPoint y: 281, distance: 235.3
click at [500, 281] on div "I just need to give 2 weeks notice to my current employer. So the start date wo…" at bounding box center [703, 220] width 407 height 388
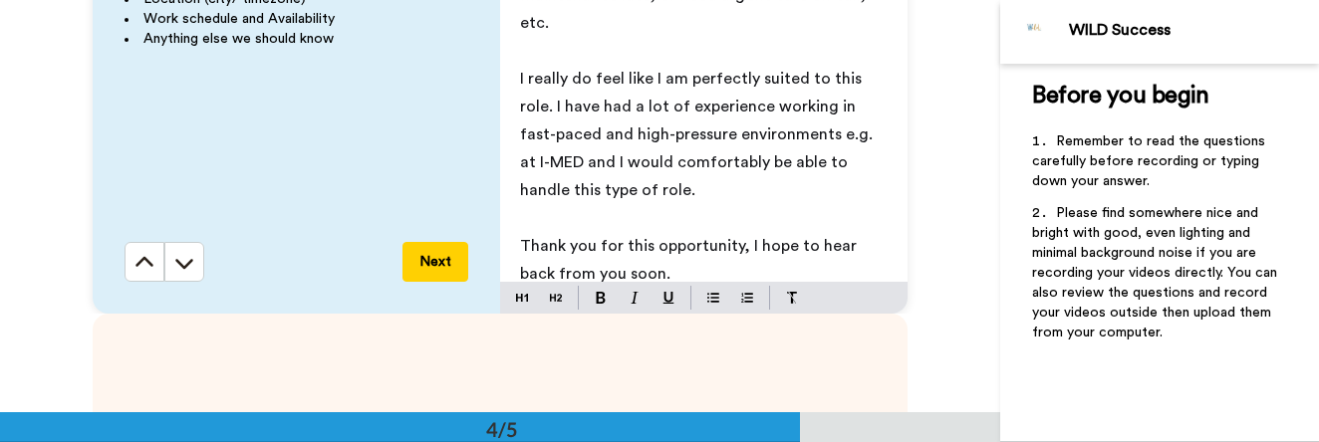
scroll to position [1340, 0]
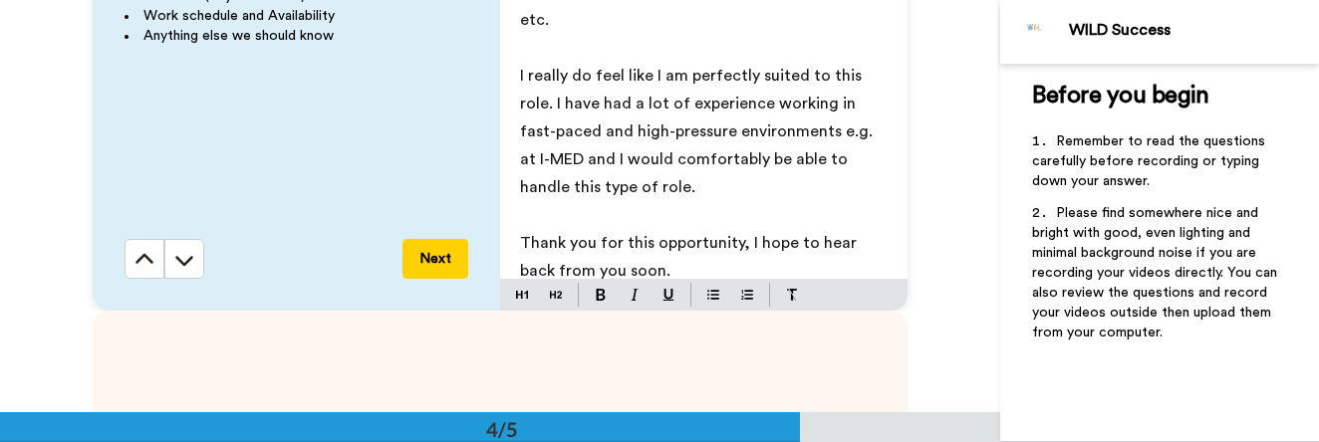
click at [410, 258] on button "Next" at bounding box center [435, 259] width 66 height 40
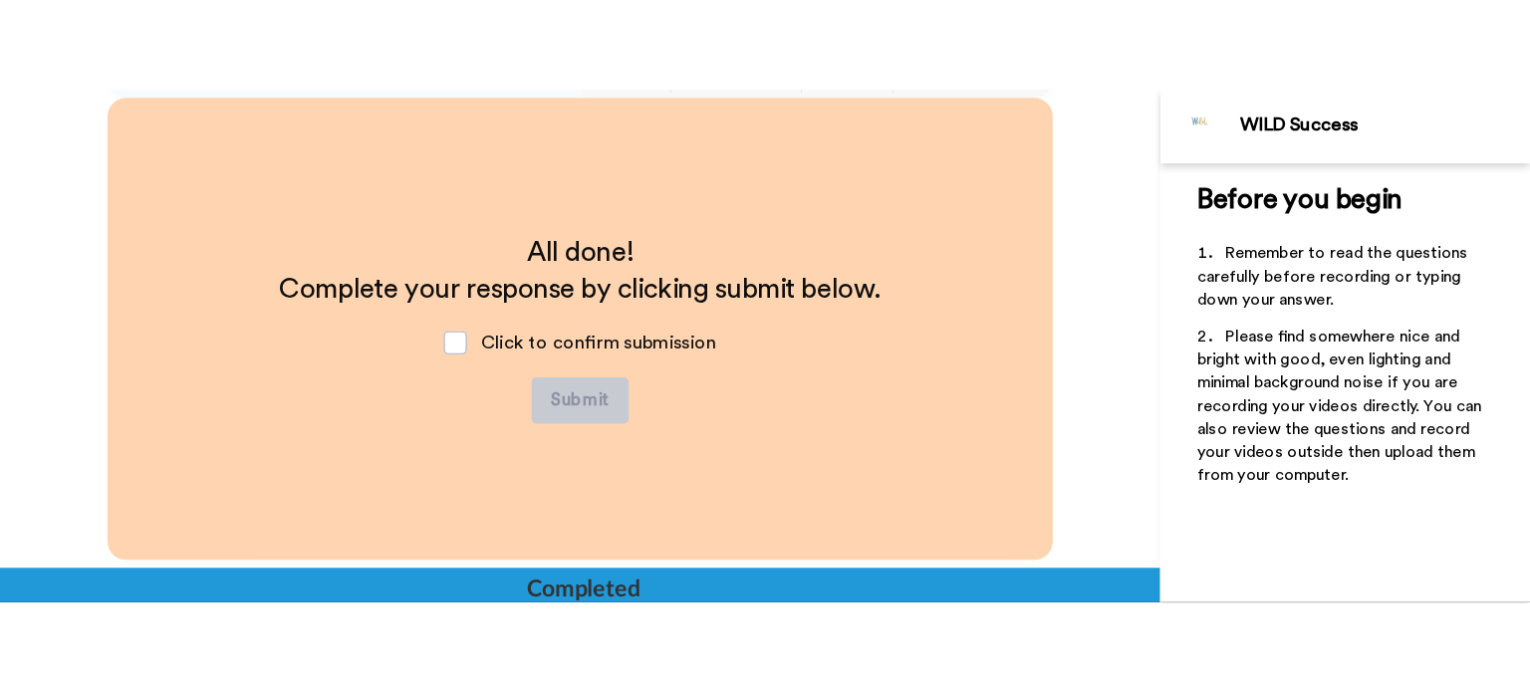
scroll to position [1644, 0]
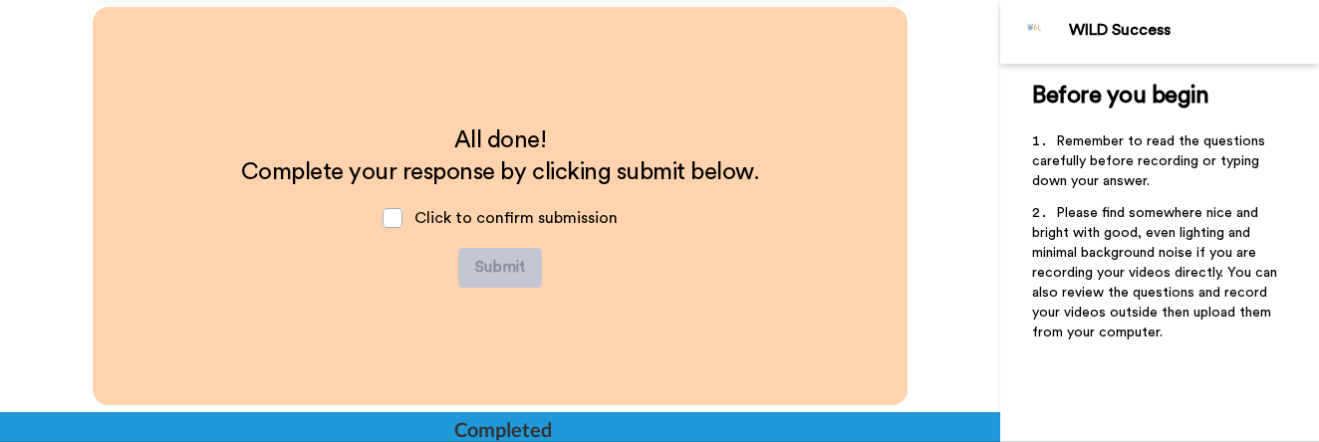
click at [439, 218] on span "Click to confirm submission" at bounding box center [515, 218] width 203 height 16
click at [387, 219] on span at bounding box center [393, 218] width 20 height 20
click at [516, 270] on button "Submit" at bounding box center [500, 268] width 84 height 40
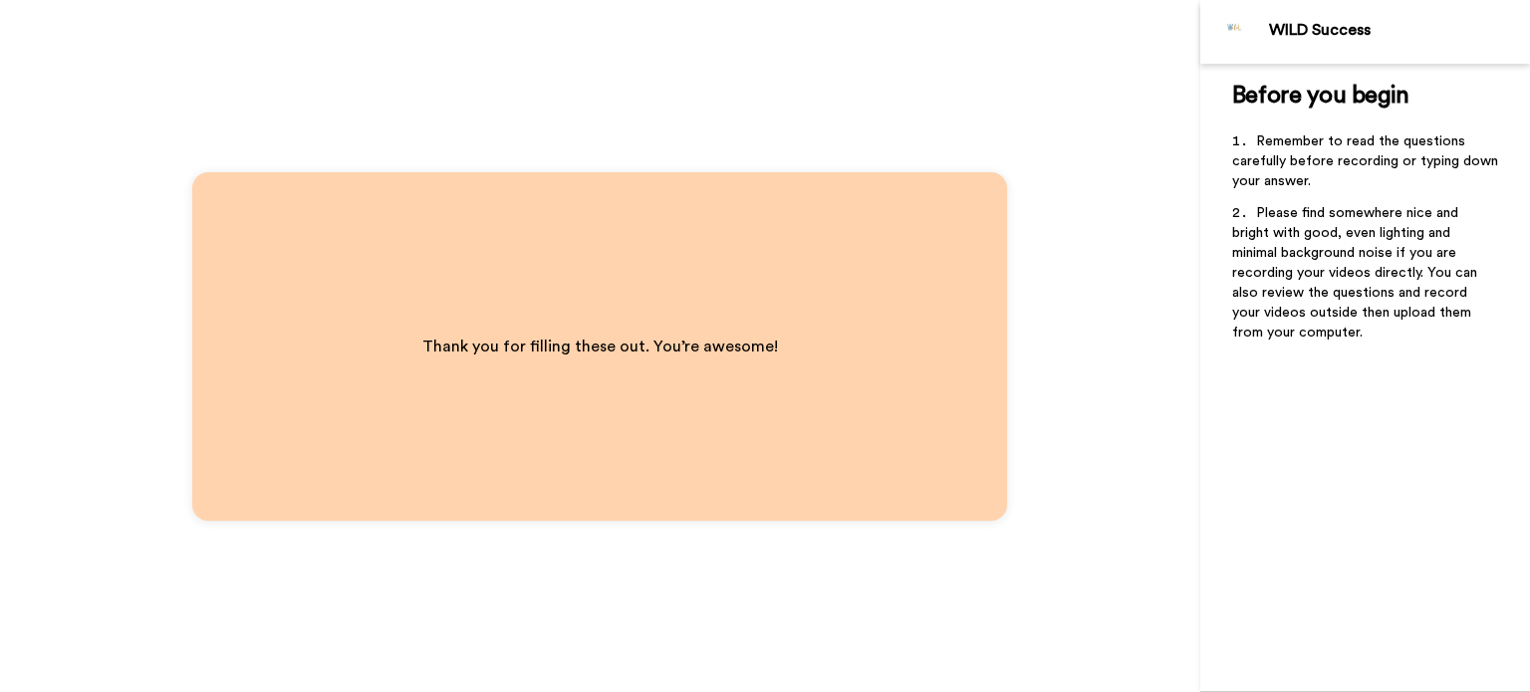
click at [860, 220] on div "Thank you for filling these out. You’re awesome!" at bounding box center [599, 346] width 815 height 349
click at [486, 75] on div "Thank you for filling these out. You’re awesome!" at bounding box center [600, 346] width 1200 height 692
